Goal: Information Seeking & Learning: Find specific fact

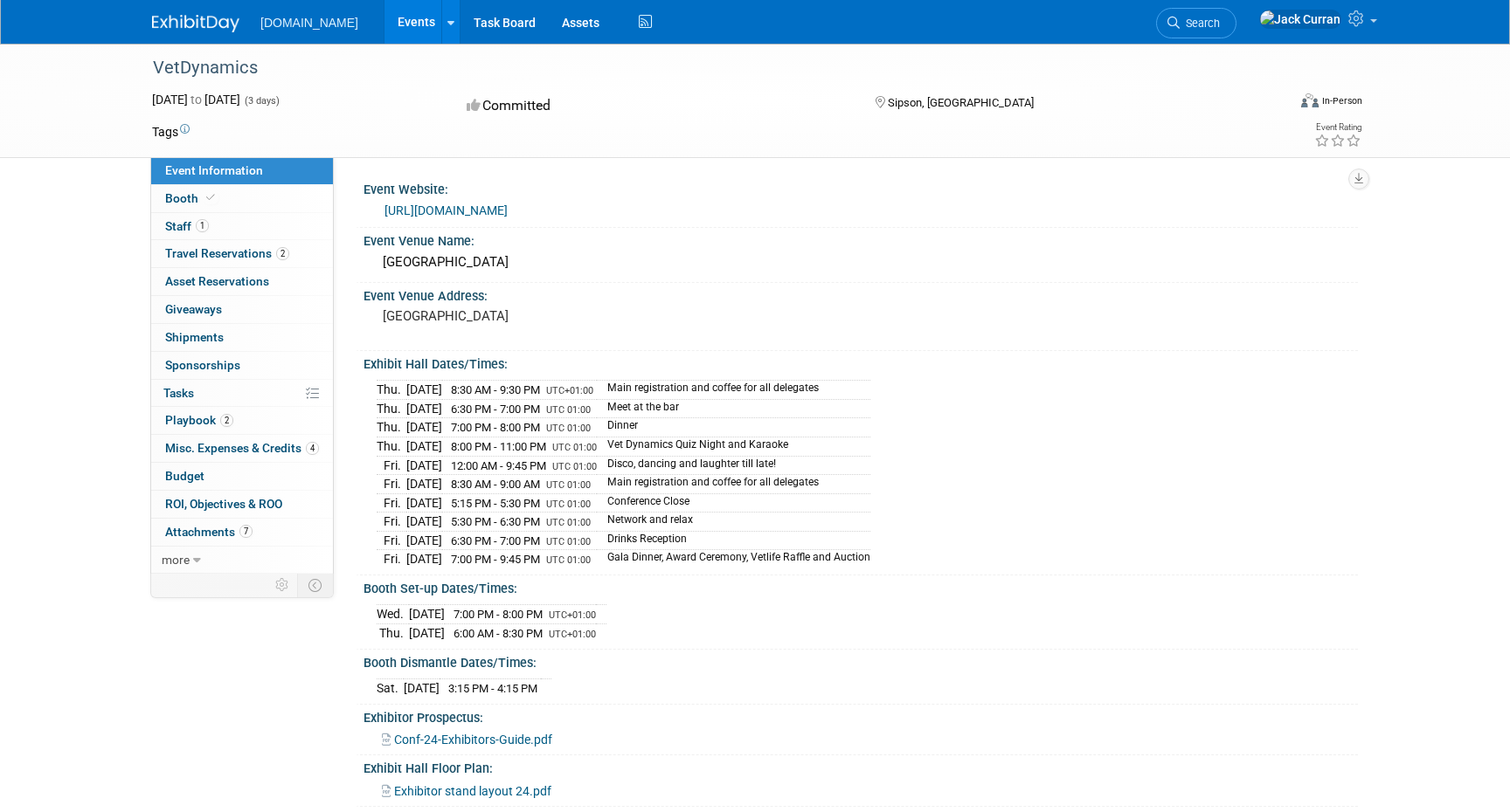
click at [384, 29] on link "Events" at bounding box center [416, 22] width 64 height 44
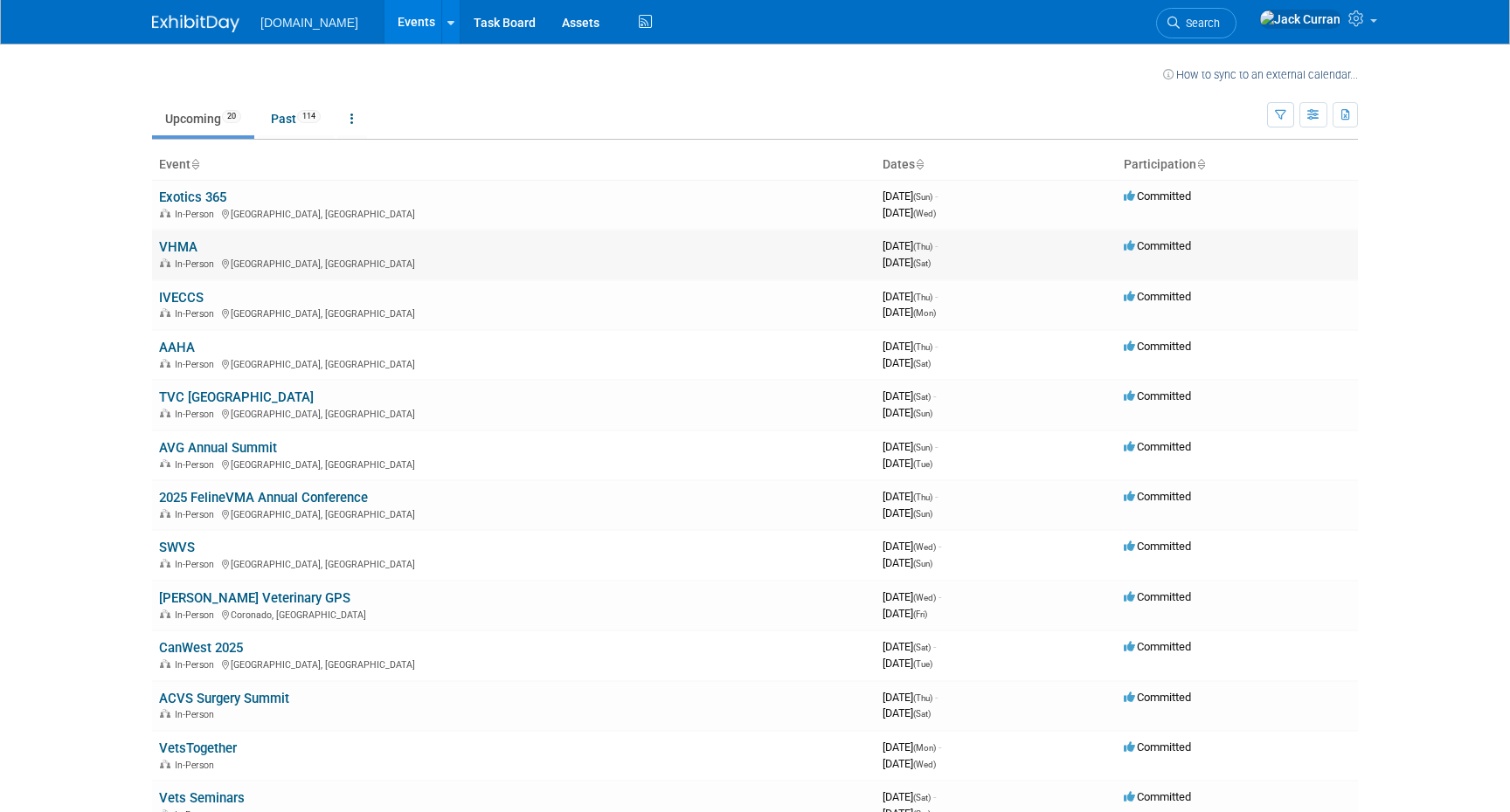
click at [170, 248] on link "VHMA" at bounding box center [178, 247] width 38 height 15
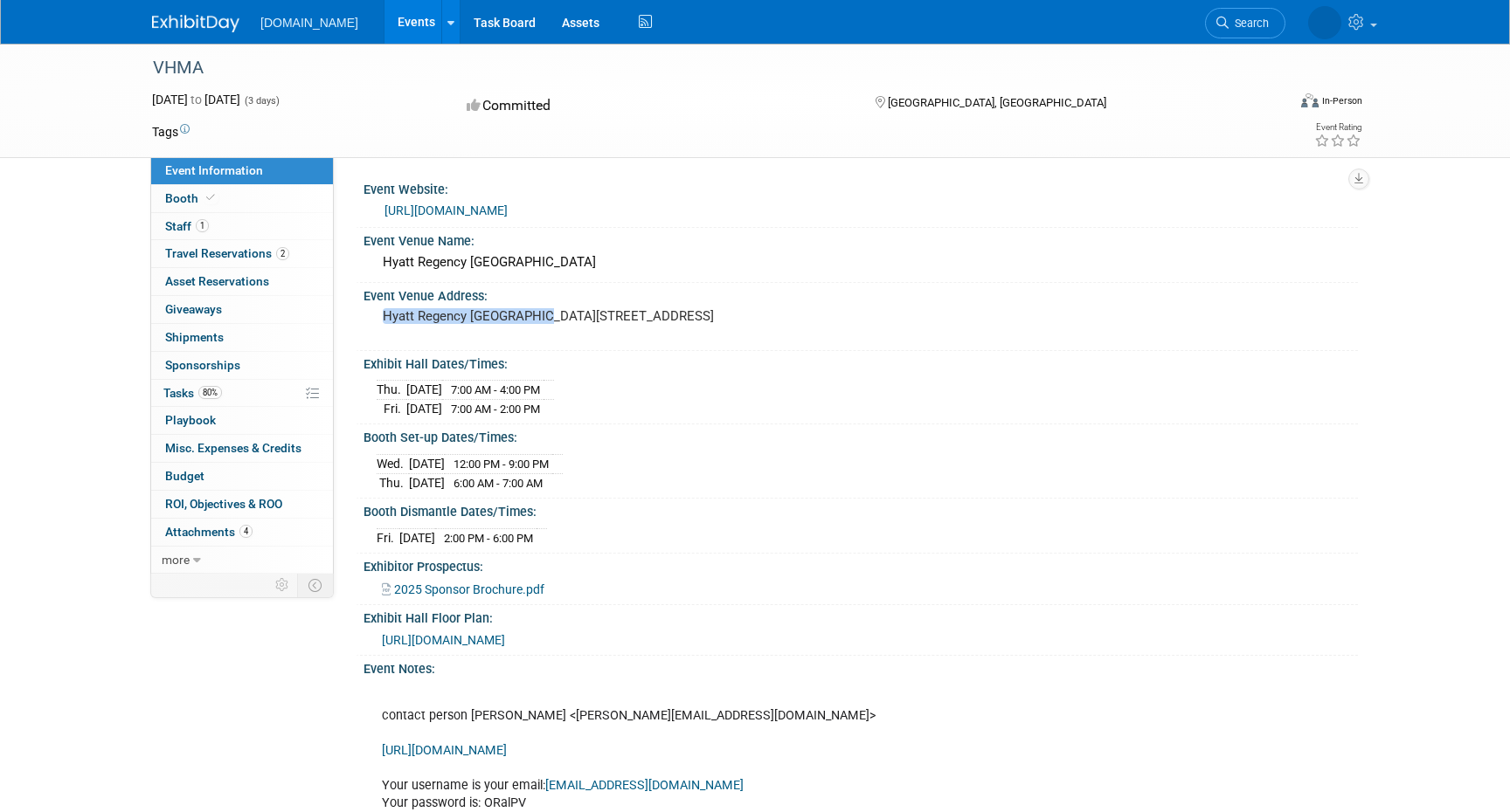
drag, startPoint x: 382, startPoint y: 312, endPoint x: 547, endPoint y: 313, distance: 165.0
click at [547, 313] on pre "Hyatt Regency [GEOGRAPHIC_DATA][STREET_ADDRESS]" at bounding box center [570, 316] width 376 height 15
copy pre "Hyatt Regency [GEOGRAPHIC_DATA]"
drag, startPoint x: 380, startPoint y: 405, endPoint x: 579, endPoint y: 426, distance: 200.1
click at [554, 418] on tbody "[DATE] 7:00 AM - 4:00 PM [DATE] 7:00 AM - 2:00 PM" at bounding box center [465, 399] width 178 height 37
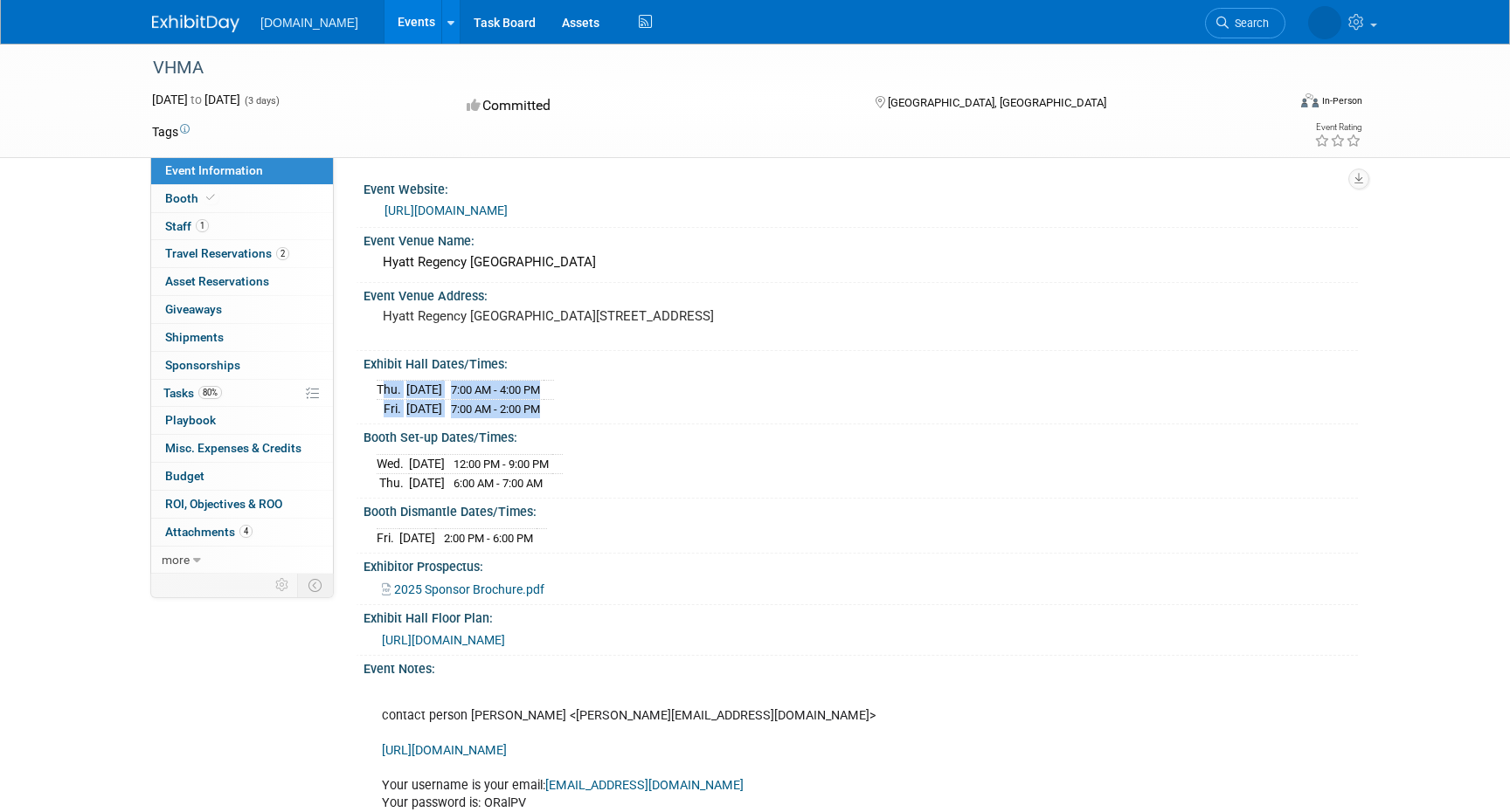
copy tbody "[DATE] 7:00 AM - 4:00 PM [DATE] 7:00 AM - 2:00 PM"
click at [240, 205] on link "Booth" at bounding box center [242, 199] width 182 height 27
